Goal: Communication & Community: Share content

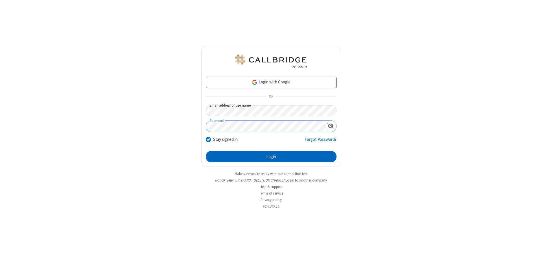
click at [271, 156] on button "Login" at bounding box center [271, 156] width 131 height 11
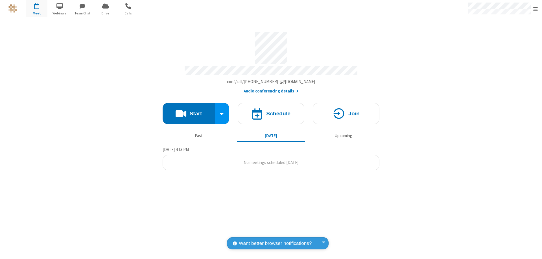
click at [189, 111] on button "Start" at bounding box center [189, 113] width 52 height 21
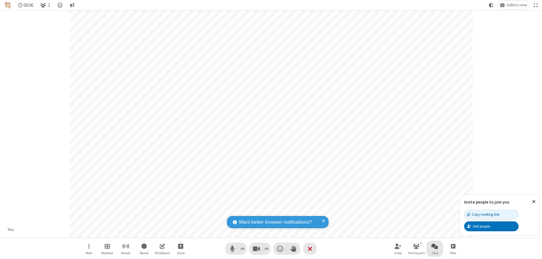
click at [435, 246] on span "Open chat" at bounding box center [435, 245] width 7 height 7
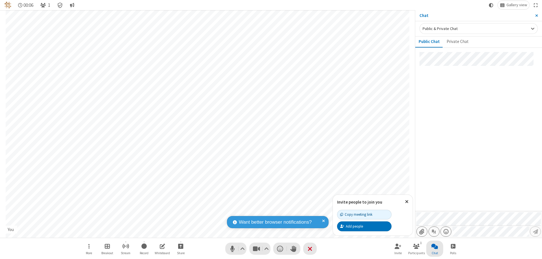
type input "C:\fakepath\doc_test.docx"
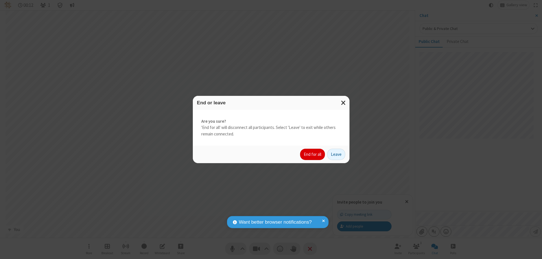
click at [313, 154] on button "End for all" at bounding box center [312, 154] width 25 height 11
